Goal: Task Accomplishment & Management: Use online tool/utility

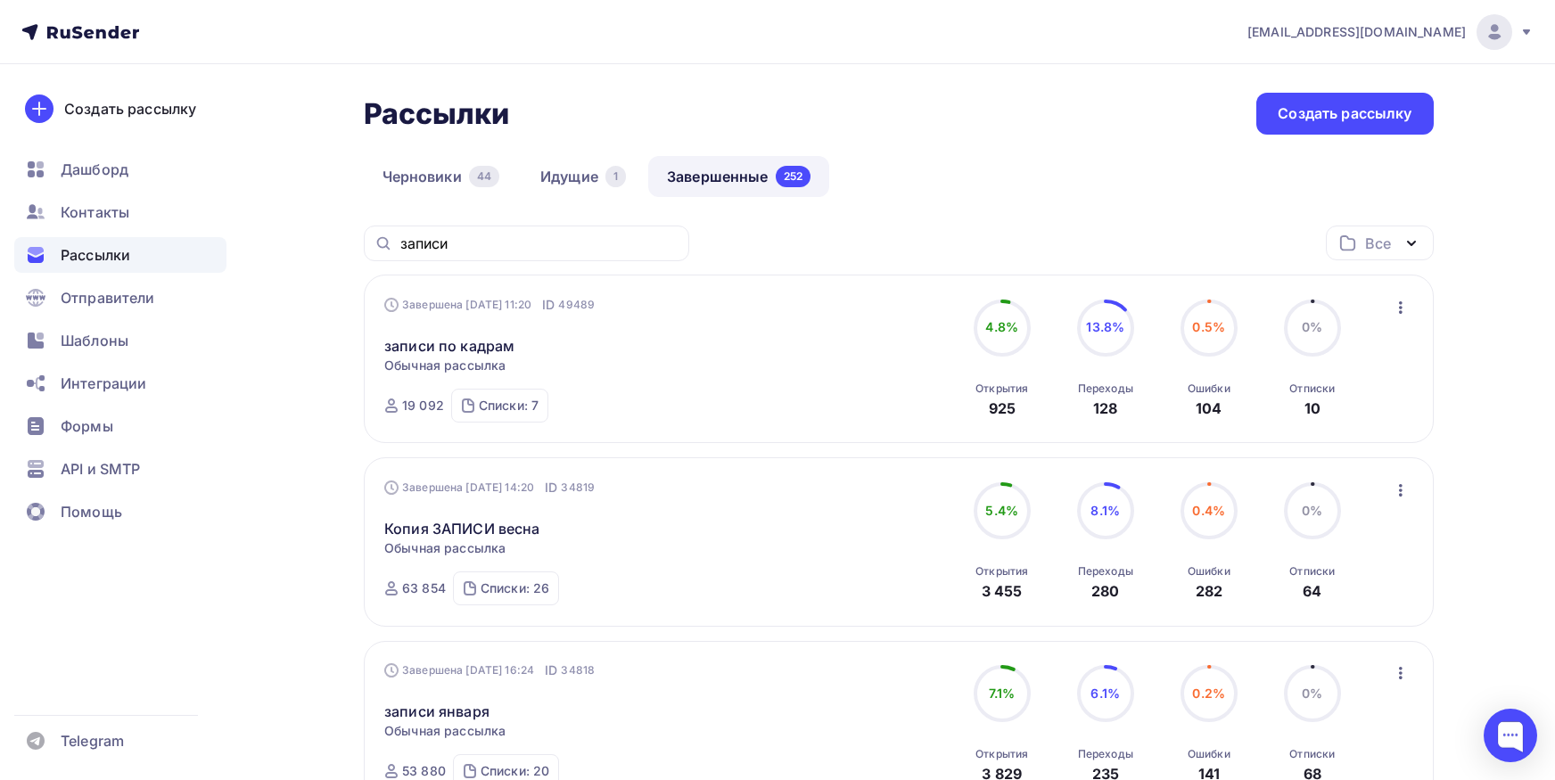
scroll to position [785, 0]
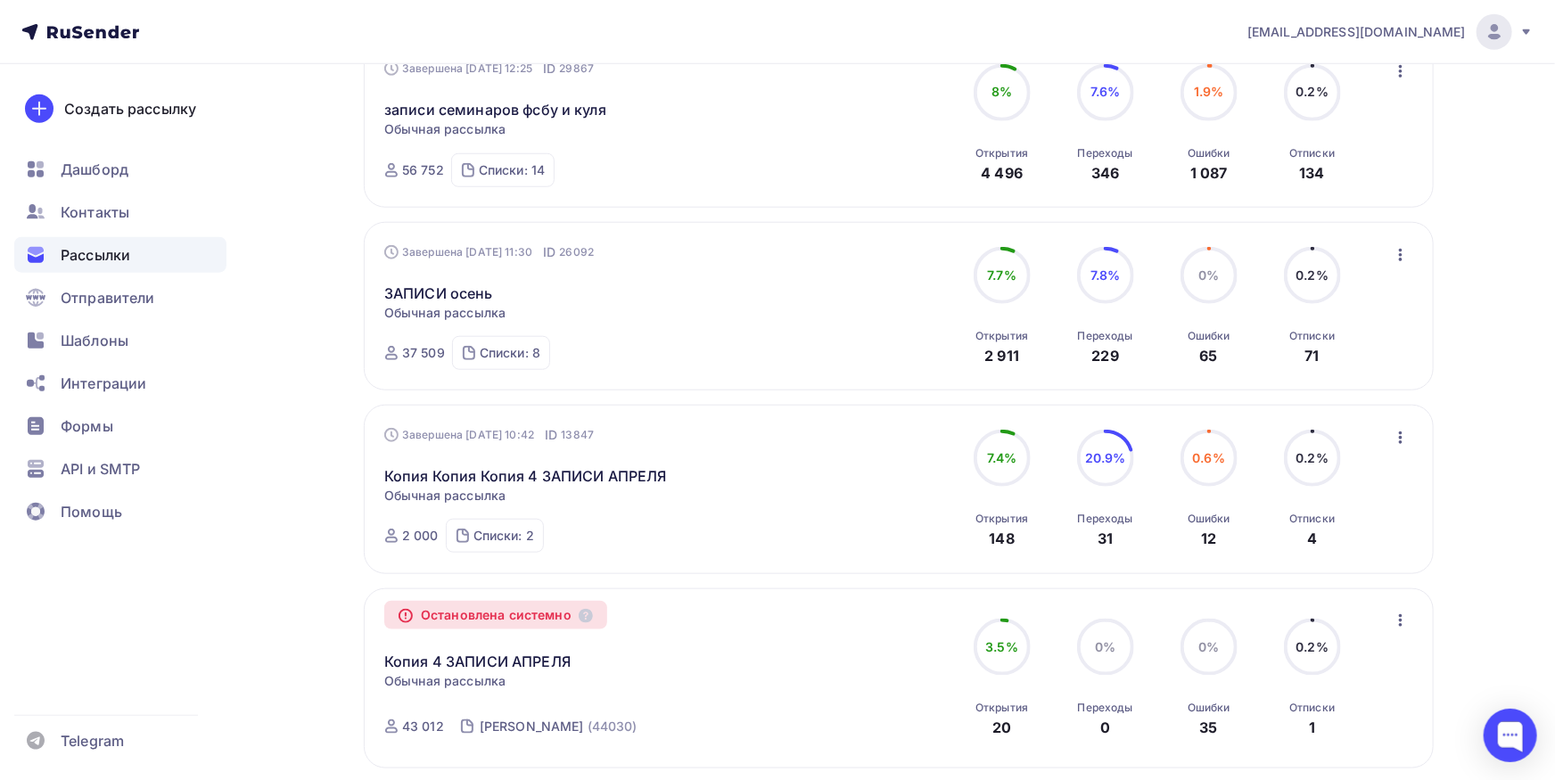
click at [1412, 260] on button "button" at bounding box center [1400, 254] width 23 height 23
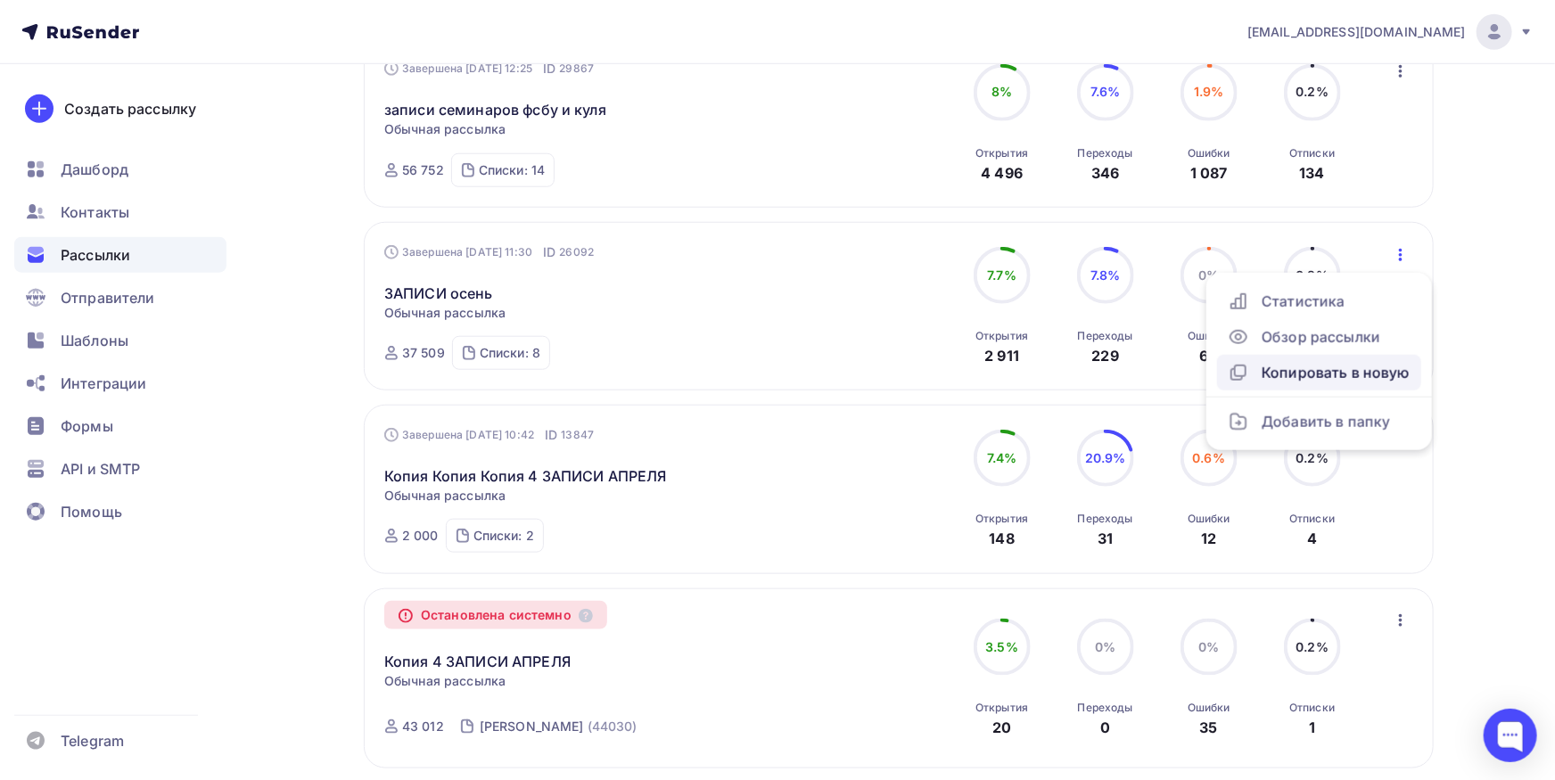
click at [1334, 366] on div "Копировать в новую" at bounding box center [1319, 372] width 183 height 21
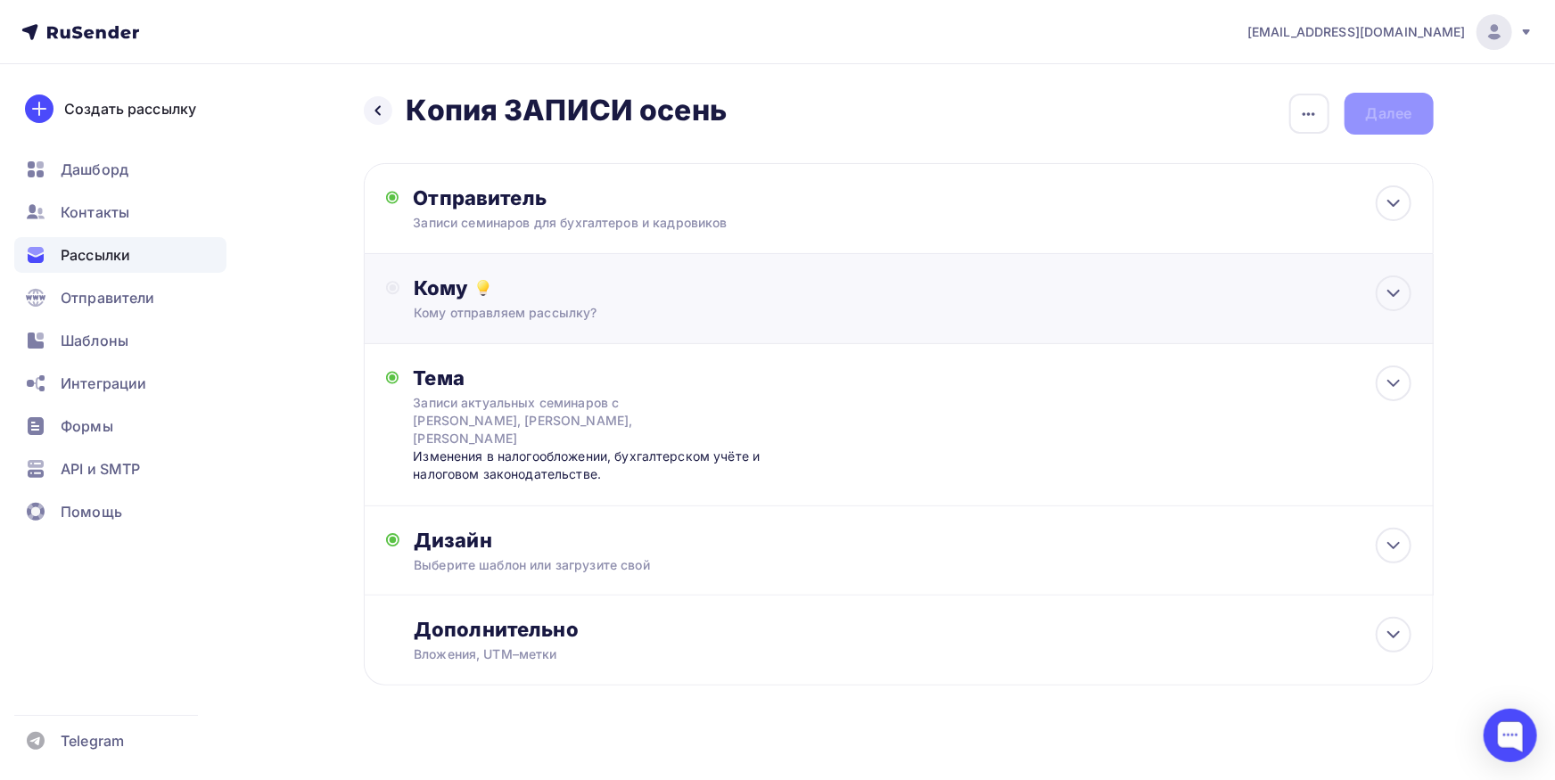
click at [664, 275] on div "Кому" at bounding box center [912, 287] width 997 height 25
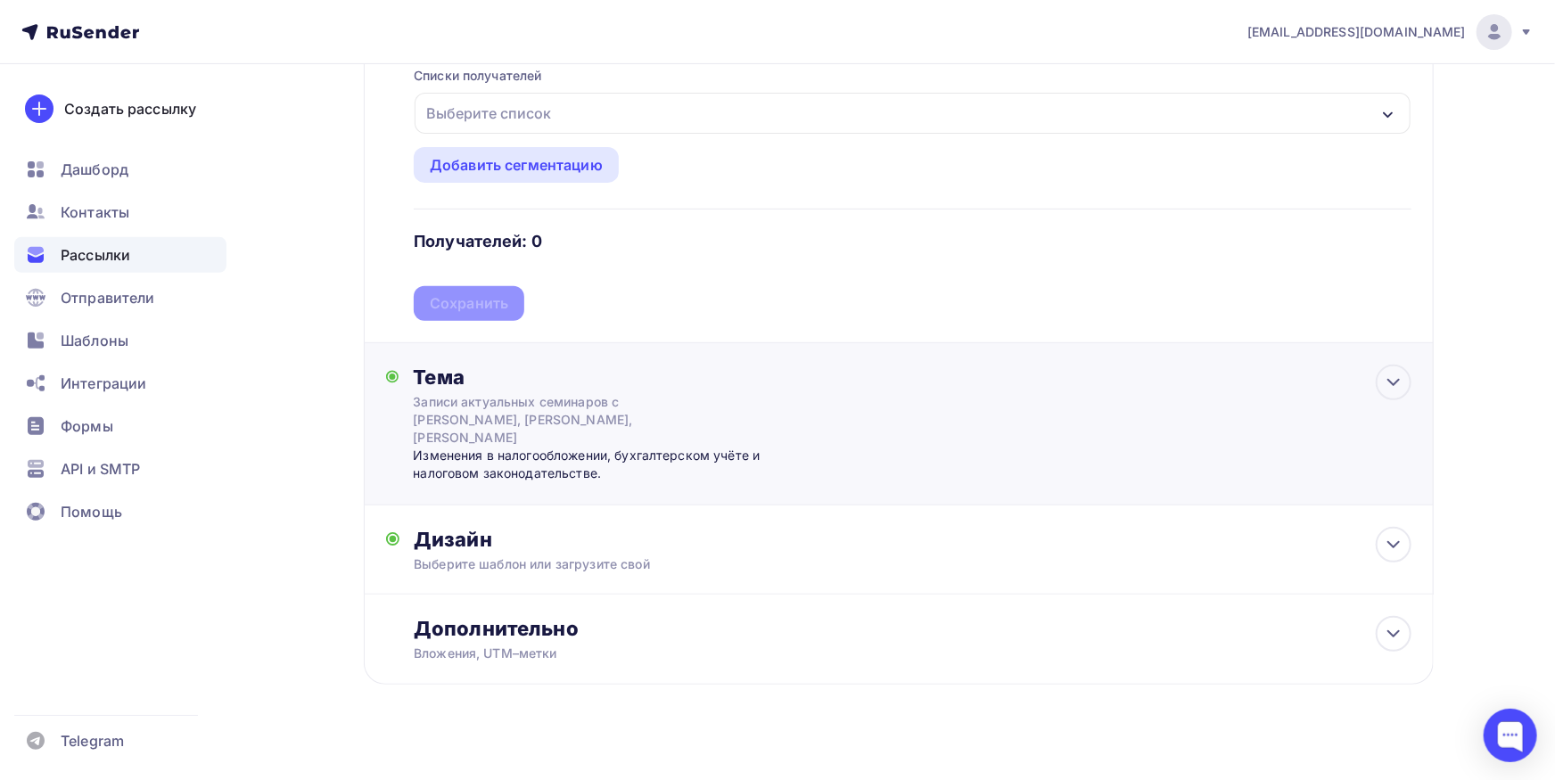
click at [605, 375] on div "Тема" at bounding box center [589, 377] width 352 height 25
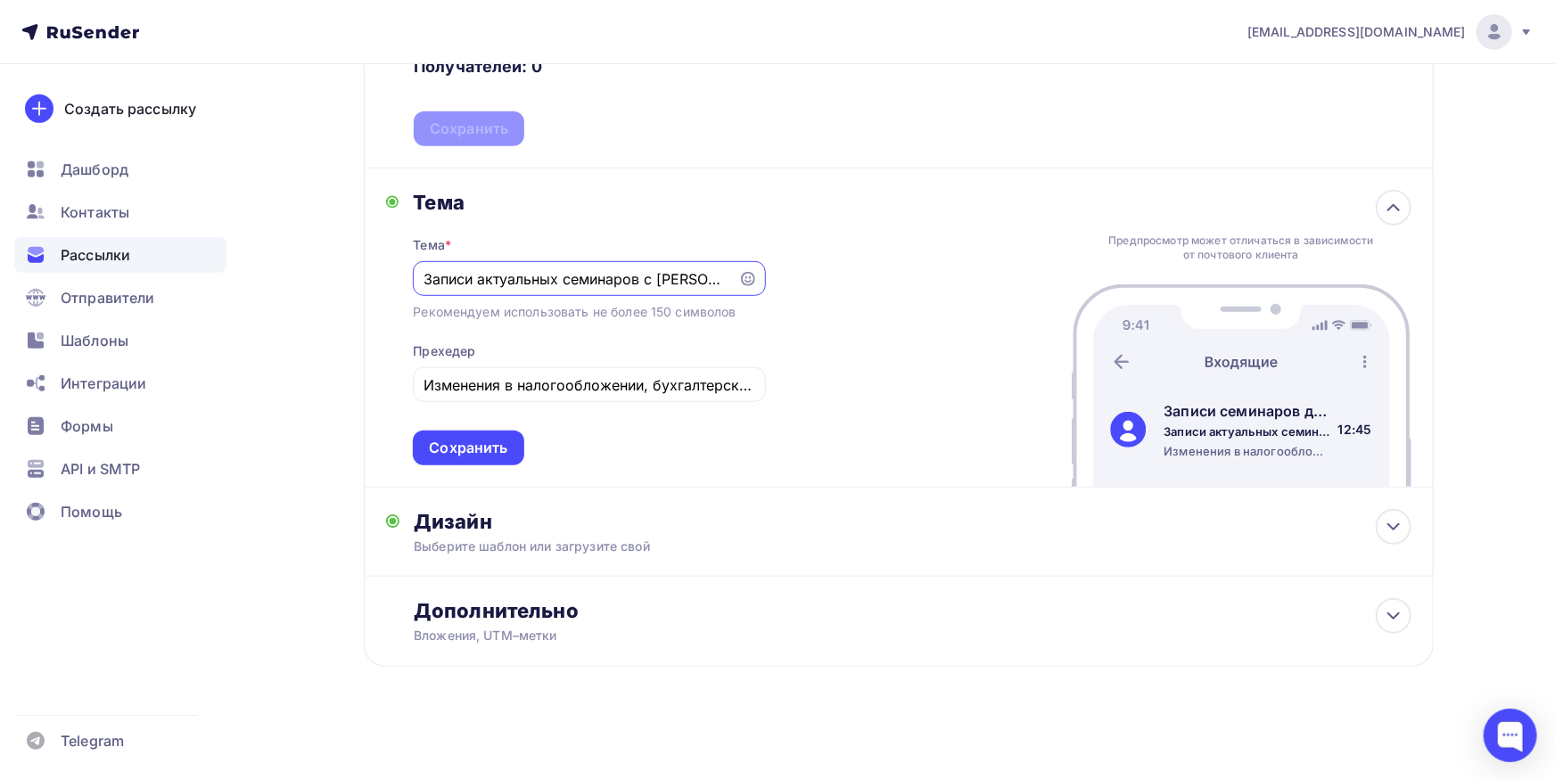
drag, startPoint x: 643, startPoint y: 281, endPoint x: 280, endPoint y: 270, distance: 363.0
click at [423, 270] on input "Записи актуальных семинаров с [PERSON_NAME], [PERSON_NAME], [PERSON_NAME]" at bounding box center [575, 278] width 305 height 21
click at [494, 458] on div "Сохранить" at bounding box center [468, 448] width 111 height 35
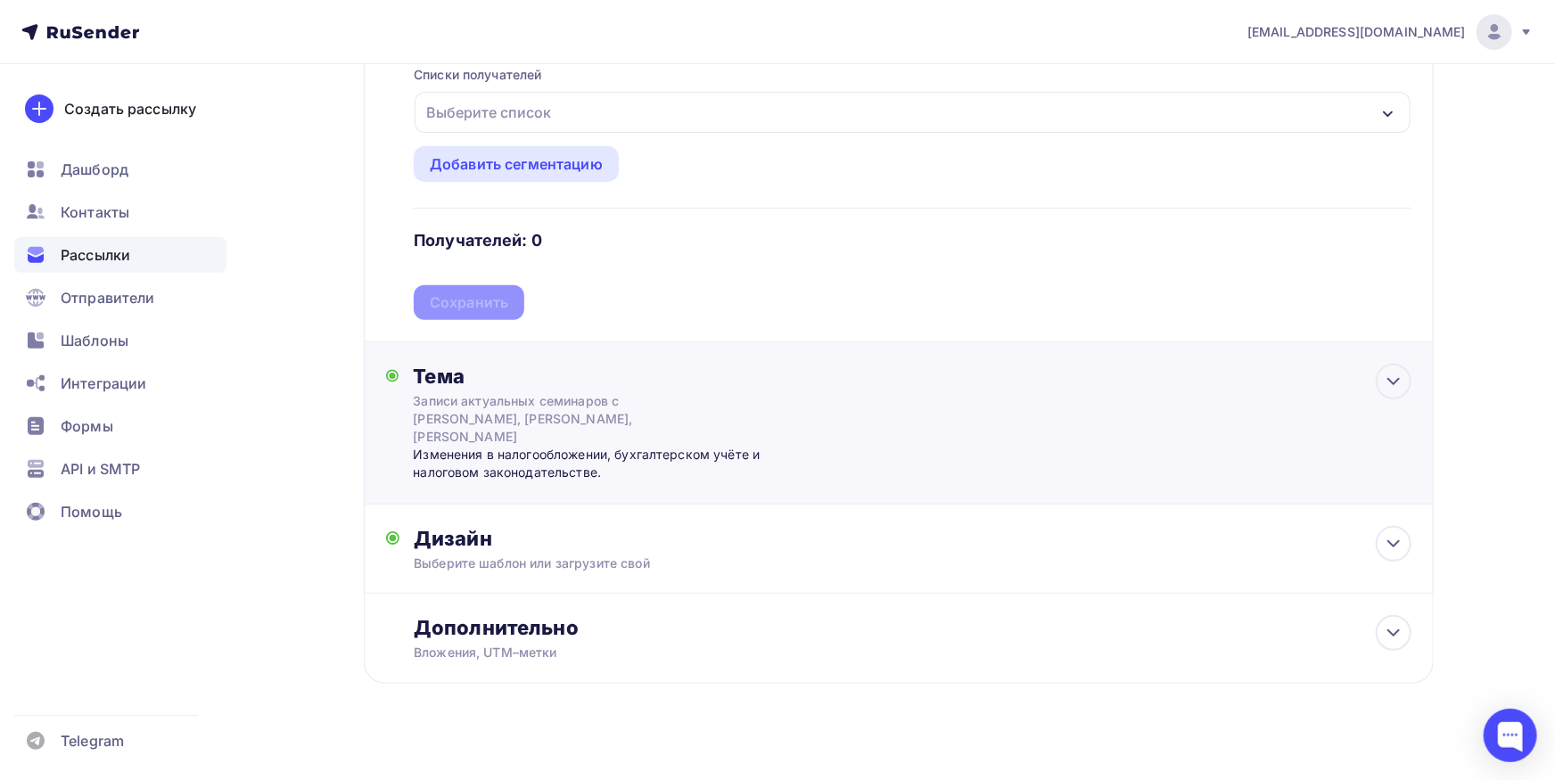
scroll to position [255, 0]
click at [1317, 544] on div "Дизайн Выберите шаблон или загрузите свой Размер письма: 122 Kb Заменить шаблон…" at bounding box center [912, 550] width 997 height 46
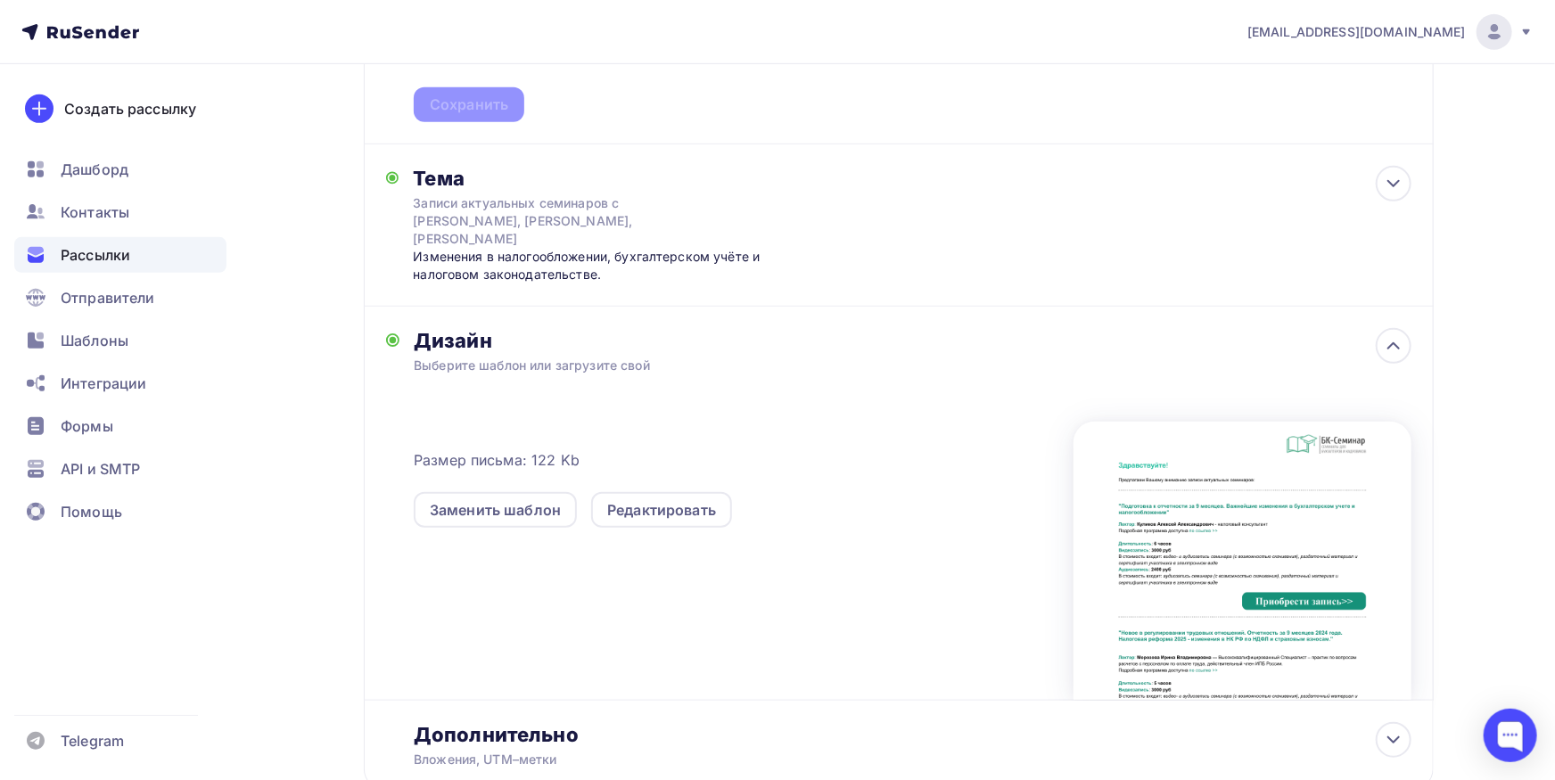
scroll to position [549, 0]
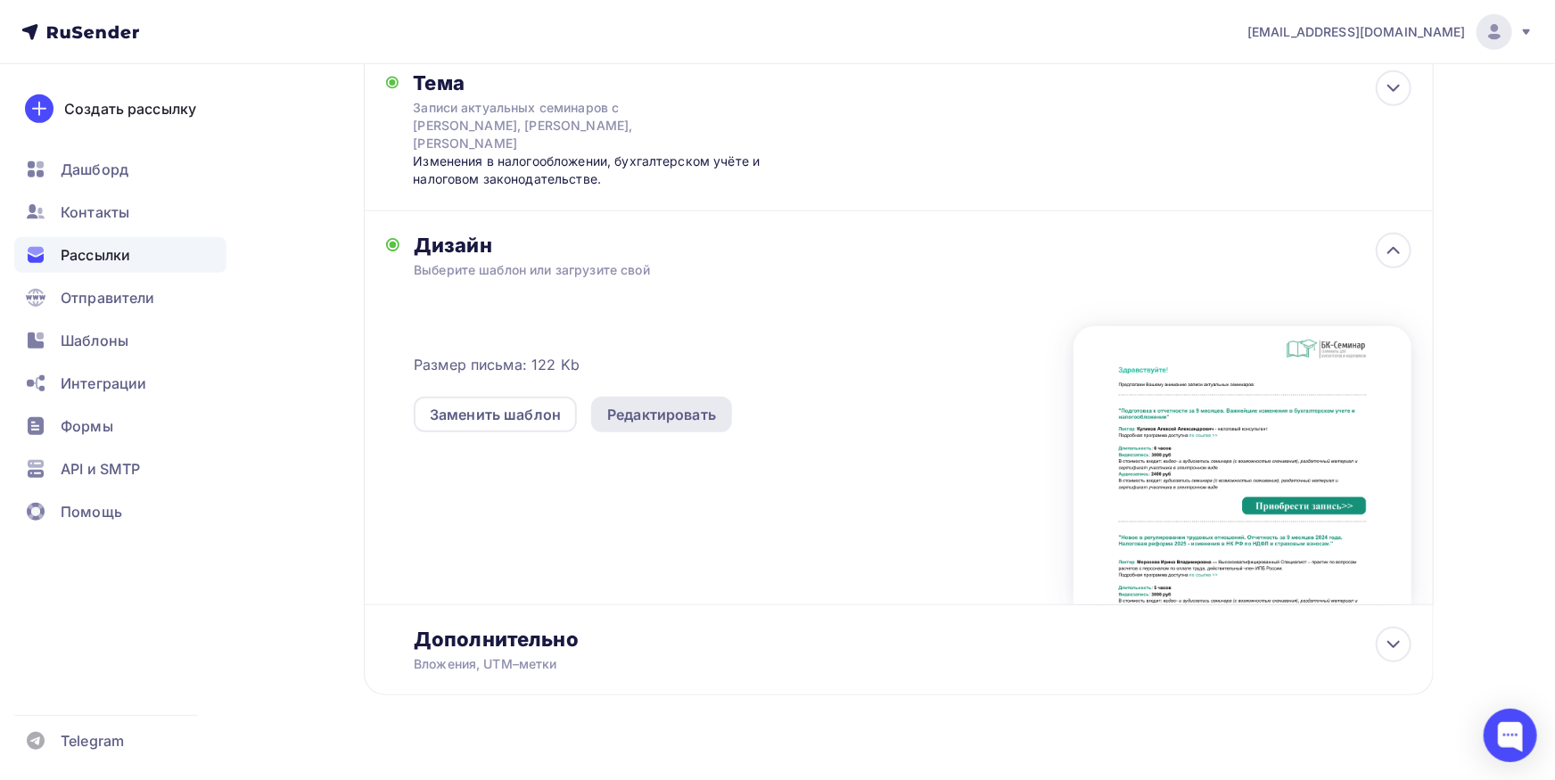
click at [645, 404] on div "Редактировать" at bounding box center [661, 414] width 109 height 21
